Goal: Information Seeking & Learning: Learn about a topic

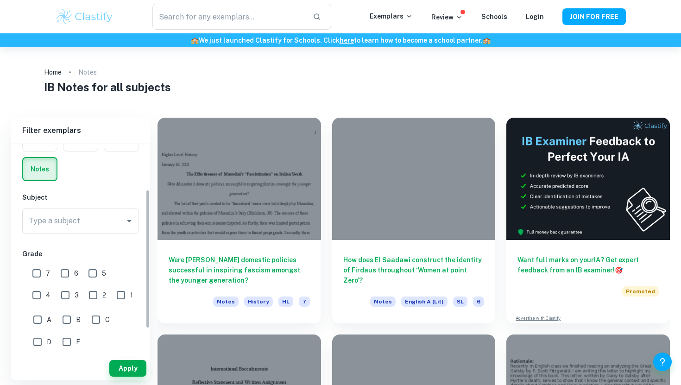
scroll to position [45, 0]
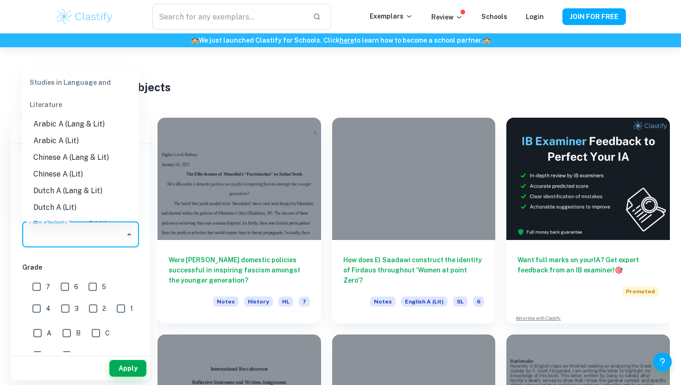
click at [69, 234] on input "Type a subject" at bounding box center [73, 234] width 94 height 18
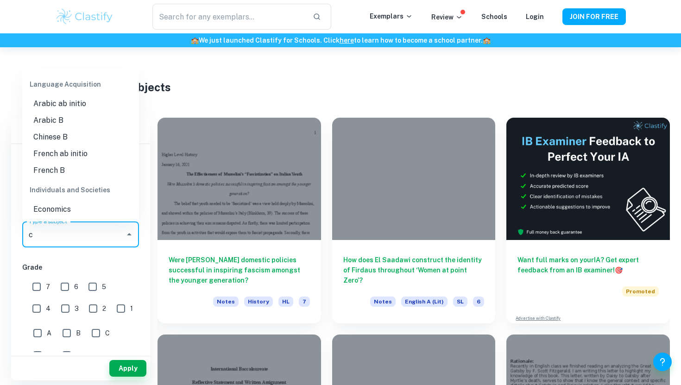
scroll to position [0, 0]
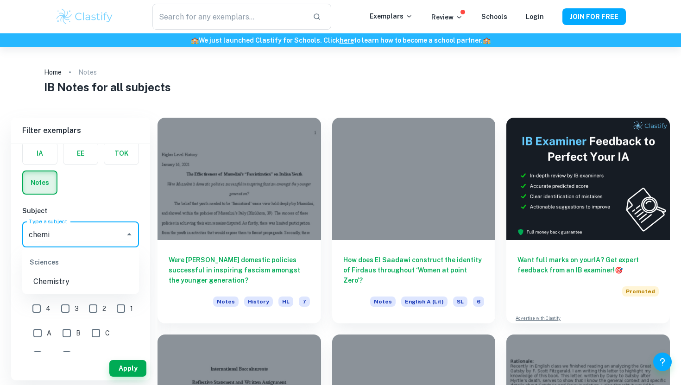
click at [69, 276] on li "Chemistry" at bounding box center [80, 281] width 117 height 17
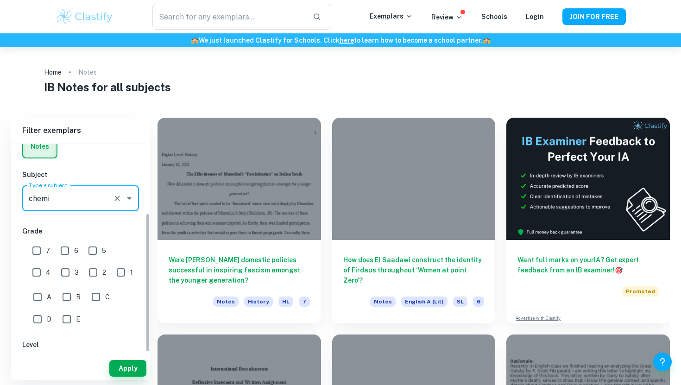
scroll to position [103, 0]
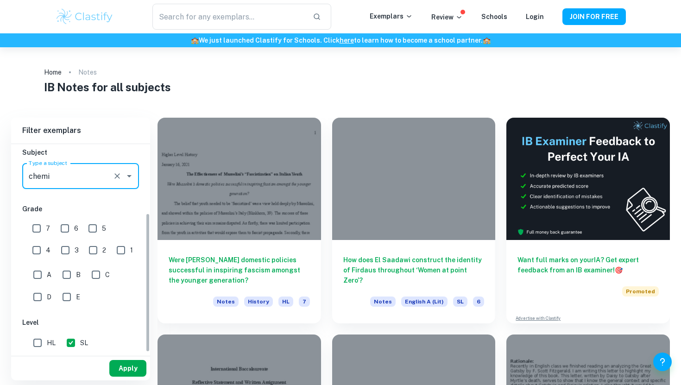
type input "Chemistry"
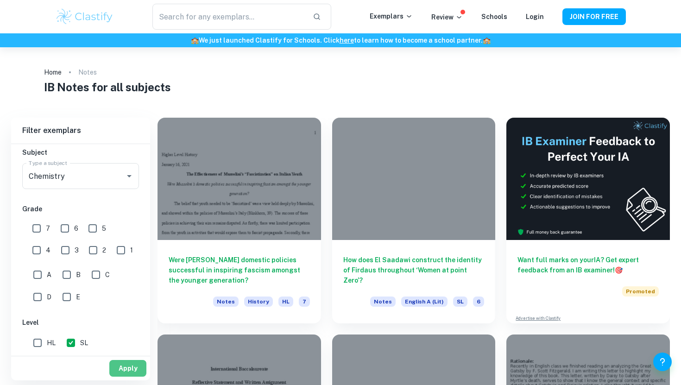
click at [121, 364] on button "Apply" at bounding box center [127, 368] width 37 height 17
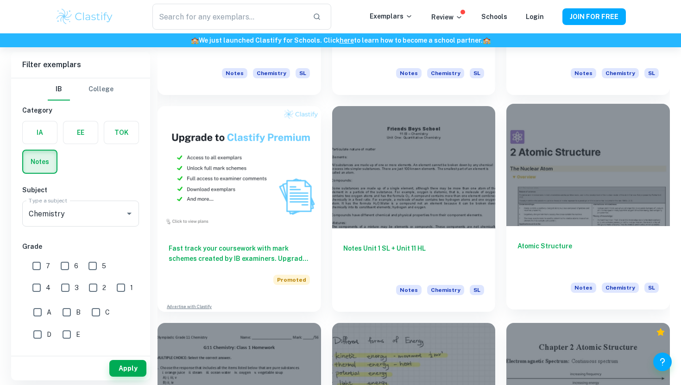
scroll to position [448, 0]
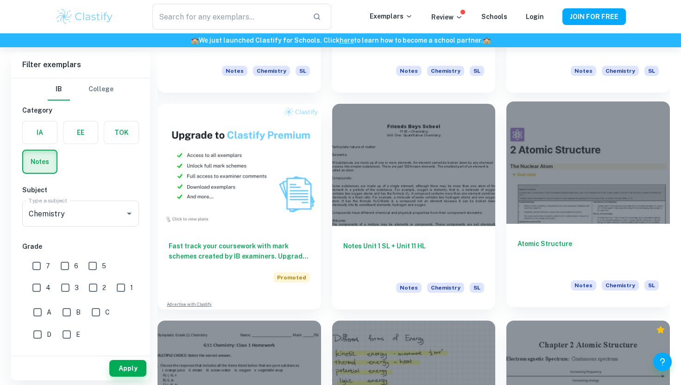
click at [559, 224] on div "Atomic Structure Notes Chemistry SL" at bounding box center [587, 265] width 163 height 83
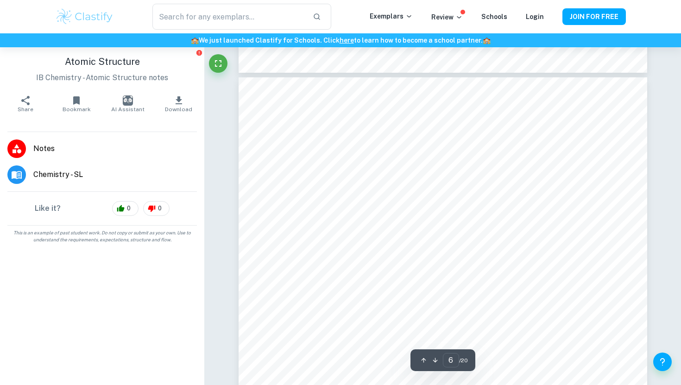
scroll to position [2871, 0]
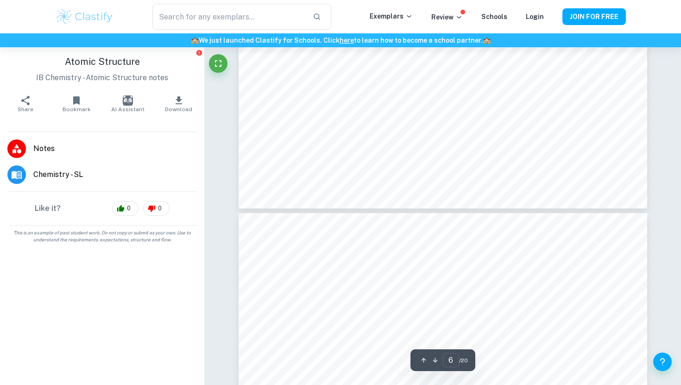
type input "7"
